Goal: Information Seeking & Learning: Learn about a topic

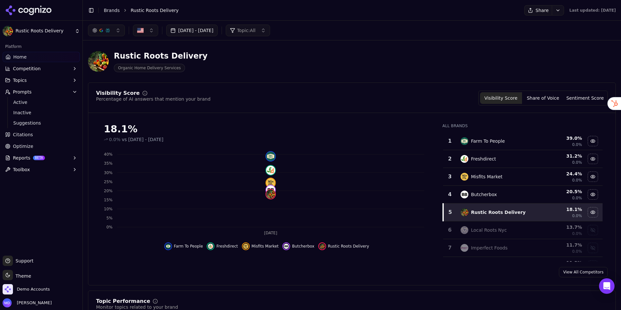
click at [30, 160] on button "Reports BETA" at bounding box center [41, 158] width 77 height 10
click at [20, 168] on span "PDF" at bounding box center [41, 168] width 56 height 6
click at [20, 168] on html "Rustic Roots Delivery Platform Home Competition Topics Prompts Active Inactive …" at bounding box center [310, 155] width 621 height 310
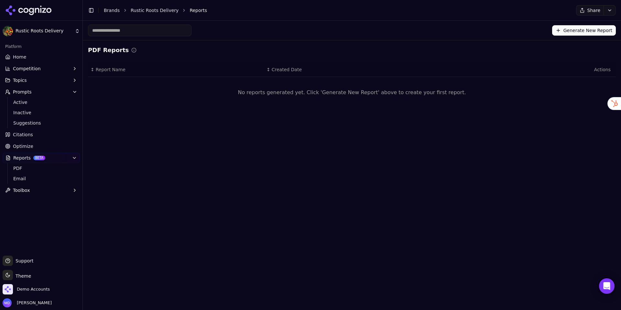
click at [563, 34] on button "Generate New Report" at bounding box center [584, 30] width 64 height 10
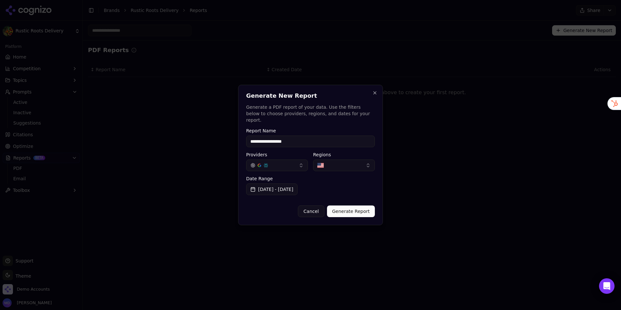
type input "**********"
click at [343, 206] on button "Generate Report" at bounding box center [351, 211] width 48 height 12
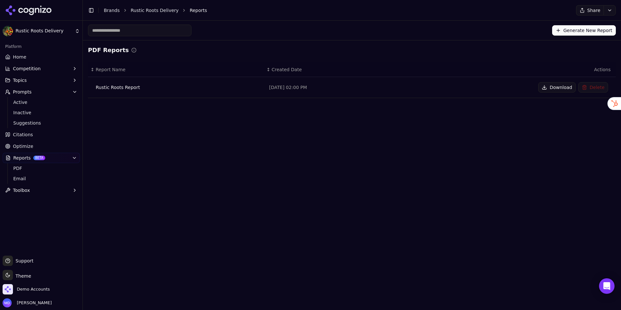
click at [548, 90] on button "Download" at bounding box center [558, 87] width 38 height 10
click at [107, 9] on link "Brands" at bounding box center [112, 10] width 16 height 5
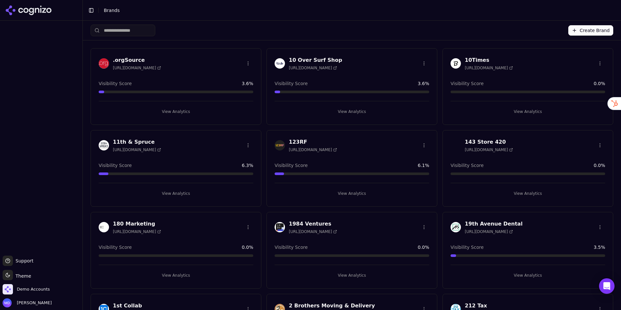
click at [128, 37] on div "Create Brand" at bounding box center [352, 30] width 523 height 19
click at [127, 33] on input "search" at bounding box center [123, 31] width 65 height 12
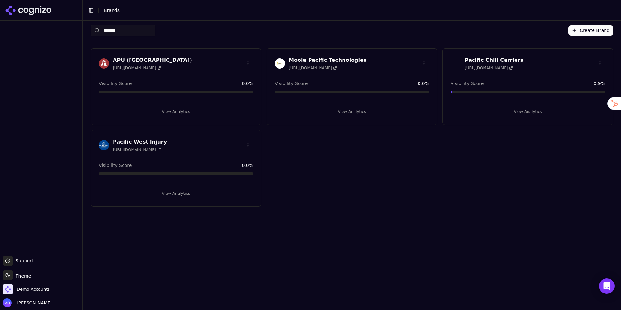
type input "*******"
click at [467, 108] on button "View Analytics" at bounding box center [528, 111] width 155 height 10
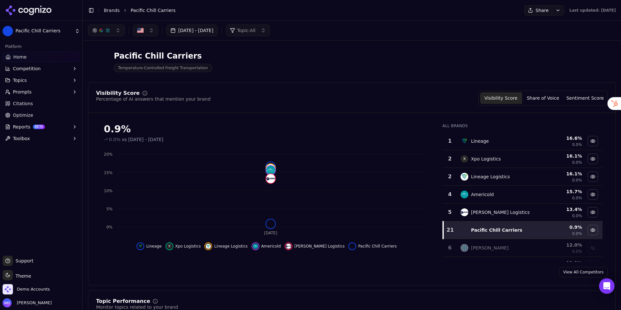
click at [28, 118] on link "Optimize" at bounding box center [41, 115] width 77 height 10
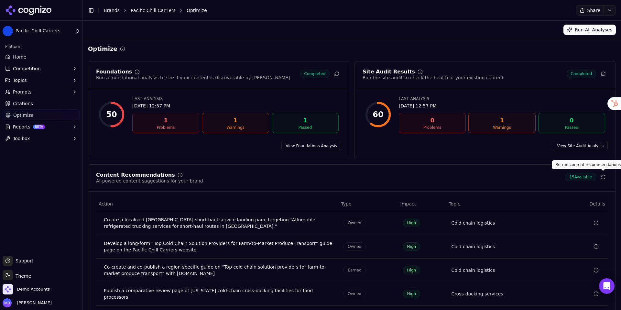
click at [604, 176] on icon at bounding box center [603, 176] width 5 height 5
click at [24, 56] on span "Home" at bounding box center [19, 57] width 13 height 6
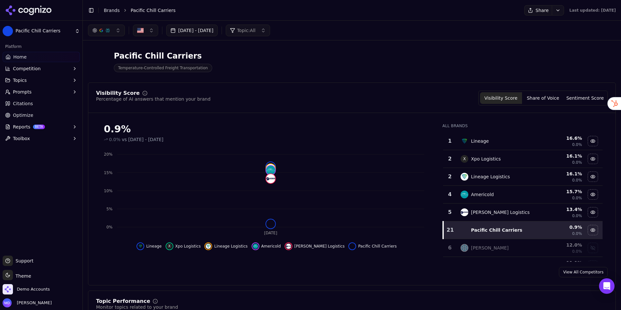
click at [26, 95] on span "Prompts" at bounding box center [22, 92] width 19 height 6
click at [25, 100] on span "Active" at bounding box center [41, 102] width 56 height 6
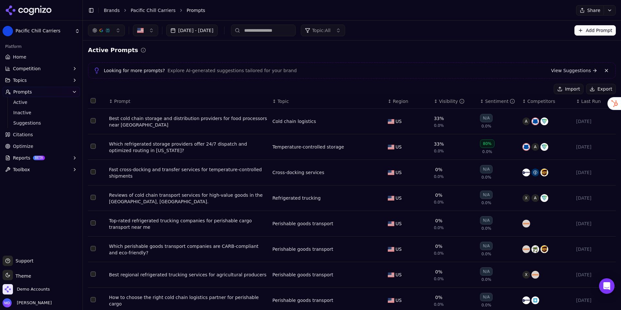
click at [187, 121] on div "Best cold chain storage and distribution providers for food processors near [GE…" at bounding box center [188, 121] width 158 height 13
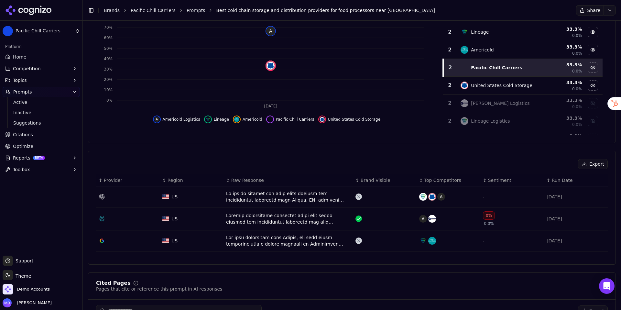
scroll to position [112, 0]
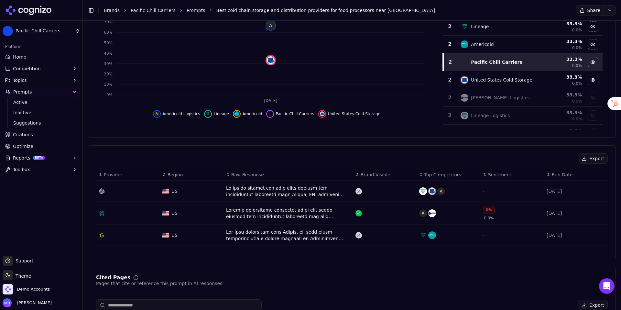
click at [265, 213] on div "Data table" at bounding box center [288, 213] width 124 height 13
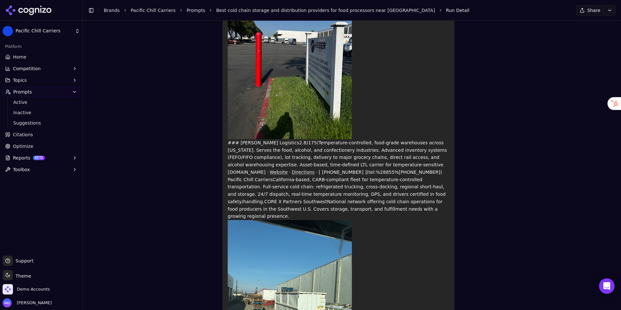
scroll to position [168, 0]
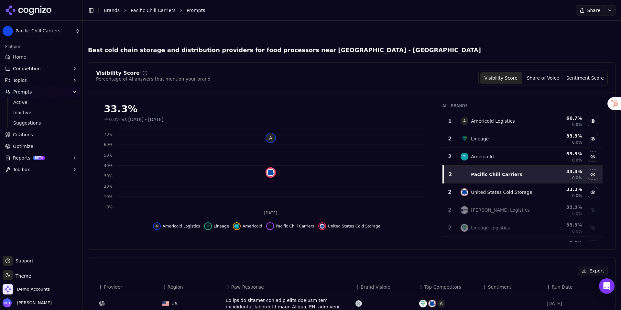
scroll to position [132, 0]
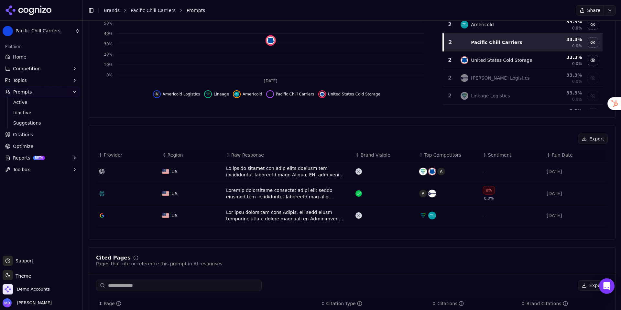
click at [276, 168] on div "Data table" at bounding box center [288, 171] width 124 height 13
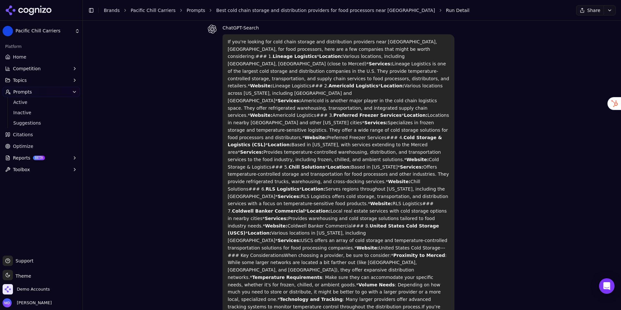
scroll to position [44, 0]
click at [20, 132] on span "Citations" at bounding box center [23, 134] width 20 height 6
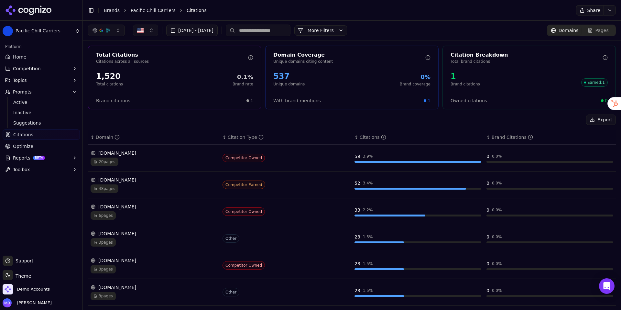
click at [290, 34] on input at bounding box center [258, 31] width 65 height 12
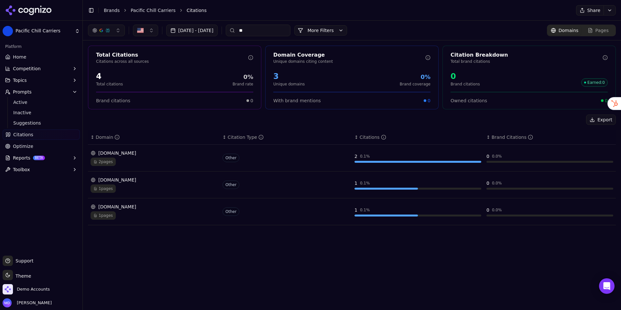
type input "*"
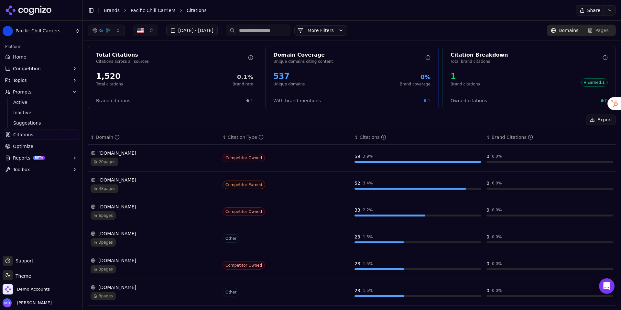
click at [29, 57] on link "Home" at bounding box center [41, 57] width 77 height 10
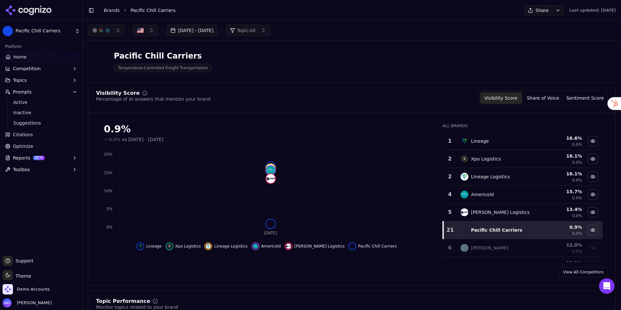
click at [73, 93] on icon "button" at bounding box center [74, 91] width 5 height 5
